Goal: Find specific page/section: Find specific page/section

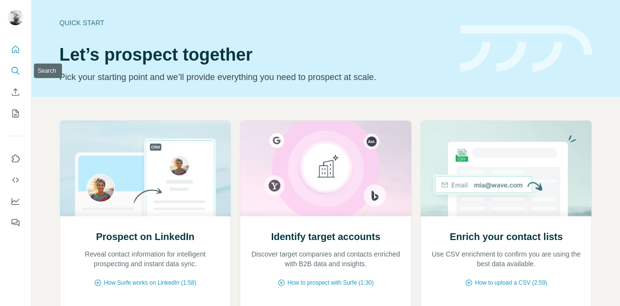
click at [13, 78] on button "Search" at bounding box center [16, 70] width 16 height 17
